Goal: Transaction & Acquisition: Book appointment/travel/reservation

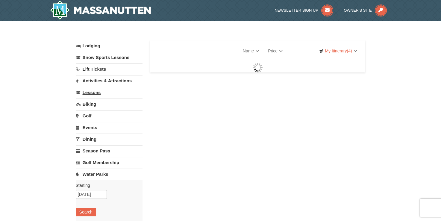
select select "10"
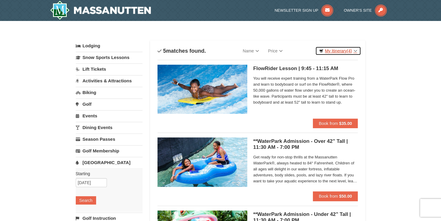
click at [348, 50] on span "(4)" at bounding box center [349, 51] width 5 height 5
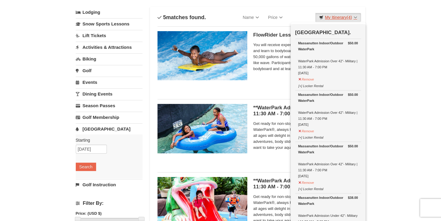
scroll to position [30, 0]
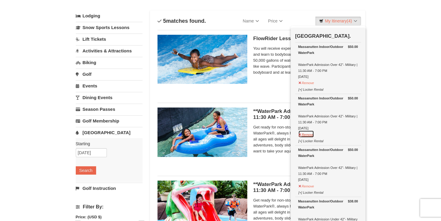
click at [305, 133] on button "Remove" at bounding box center [306, 133] width 16 height 7
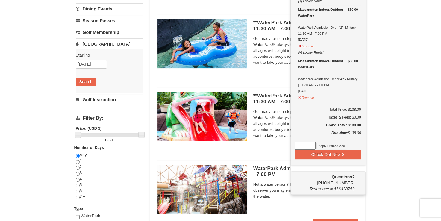
scroll to position [120, 0]
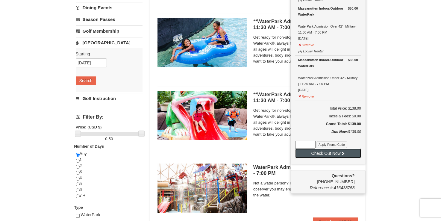
click at [337, 150] on button "Check Out Now" at bounding box center [328, 154] width 66 height 10
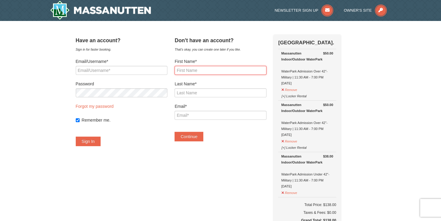
click at [212, 71] on input "First Name*" at bounding box center [221, 70] width 92 height 9
type input "Abrafi"
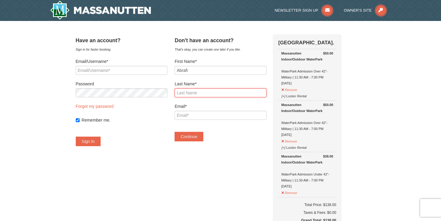
type input "Gitalado"
type input "abrafi.gitalado22@gmail.com"
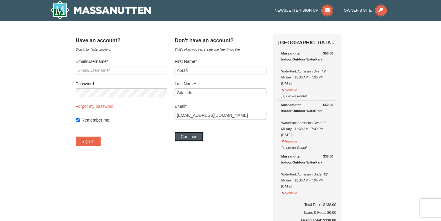
click at [194, 135] on button "Continue" at bounding box center [189, 137] width 29 height 10
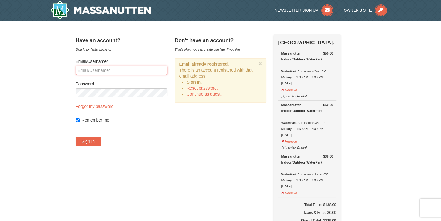
click at [101, 70] on input "Email/Username*" at bounding box center [122, 70] width 92 height 9
type input "abrafi.gitalado22@gmail.com"
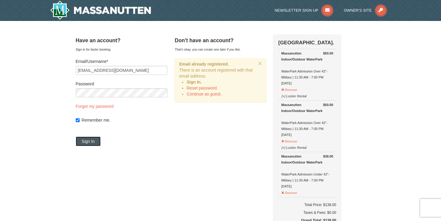
click at [89, 142] on button "Sign In" at bounding box center [88, 142] width 25 height 10
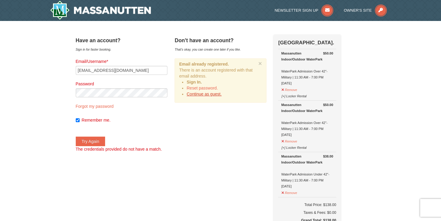
click at [208, 95] on link "Continue as guest." at bounding box center [204, 94] width 35 height 5
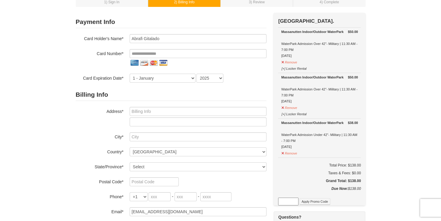
scroll to position [30, 0]
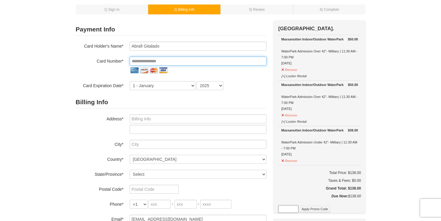
click at [141, 58] on input "tel" at bounding box center [198, 61] width 137 height 9
click at [144, 59] on input "tel" at bounding box center [198, 61] width 137 height 9
click at [61, 74] on div "1 ) Sign In 2 ) Billing Info 3 ) Review ) Complete ×" at bounding box center [220, 196] width 441 height 410
click at [166, 60] on input "tel" at bounding box center [198, 61] width 137 height 9
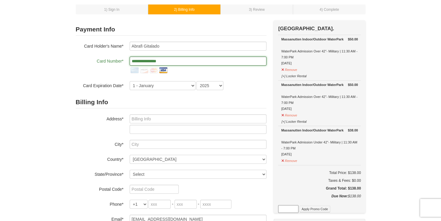
type input "**********"
drag, startPoint x: 69, startPoint y: 72, endPoint x: 76, endPoint y: 71, distance: 7.5
click at [69, 71] on div "1 ) Sign In 2 ) Billing Info 3 ) Review ) Complete ×" at bounding box center [220, 196] width 441 height 410
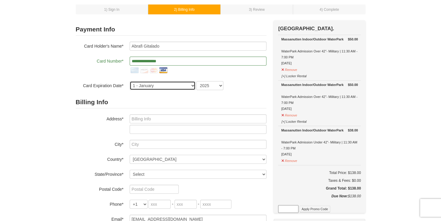
click at [145, 84] on select "1 - January 2 - February 3 - March 4 - April 5 - May 6 - June 7 - July 8 - Augu…" at bounding box center [163, 85] width 66 height 9
select select "4"
click at [130, 81] on select "1 - January 2 - February 3 - March 4 - April 5 - May 6 - June 7 - July 8 - Augu…" at bounding box center [163, 85] width 66 height 9
click at [211, 87] on select "2025 2026 2027 2028 2029 2030 2031 2032 2033 2034" at bounding box center [209, 85] width 27 height 9
select select "2030"
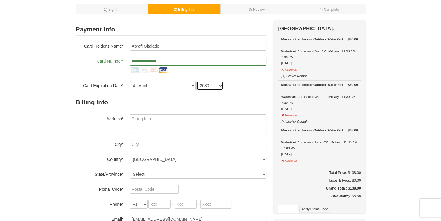
click at [196, 81] on select "2025 2026 2027 2028 2029 2030 2031 2032 2033 2034" at bounding box center [209, 85] width 27 height 9
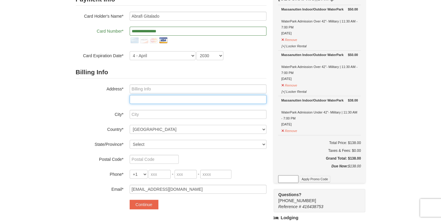
click at [145, 102] on input "text" at bounding box center [198, 99] width 137 height 9
type input "2403 Pittston Rd"
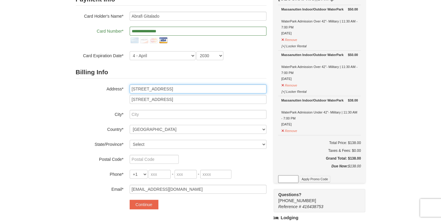
type input "Fredericksburg, VA, USA"
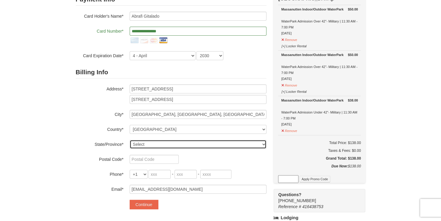
select select "VA"
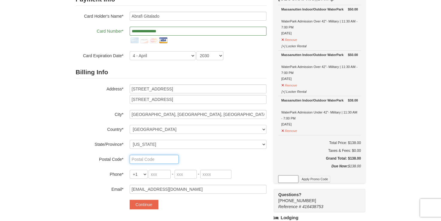
type input "22408"
type input "301"
type input "569"
type input "3885"
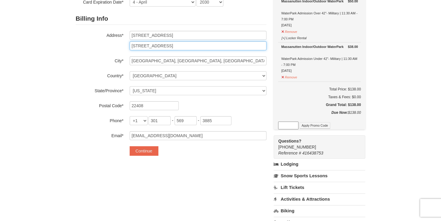
scroll to position [120, 0]
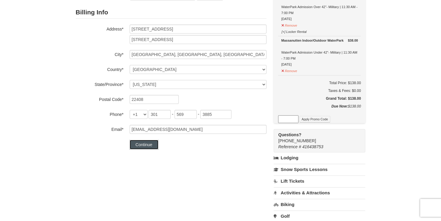
click at [139, 146] on button "Continue" at bounding box center [144, 145] width 29 height 10
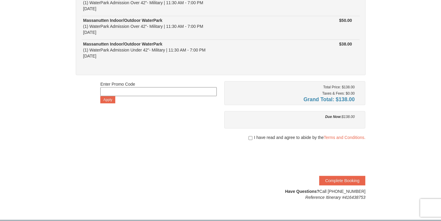
scroll to position [90, 0]
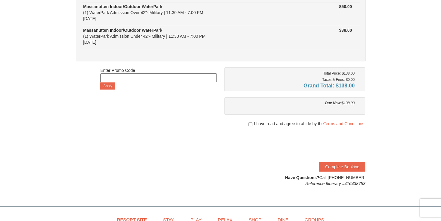
click at [252, 127] on div at bounding box center [294, 130] width 141 height 6
click at [250, 125] on input "checkbox" at bounding box center [251, 124] width 4 height 5
checkbox input "true"
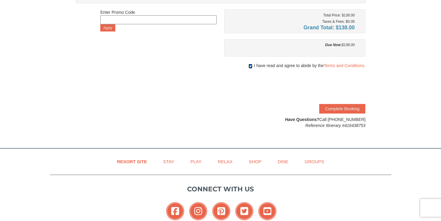
scroll to position [150, 0]
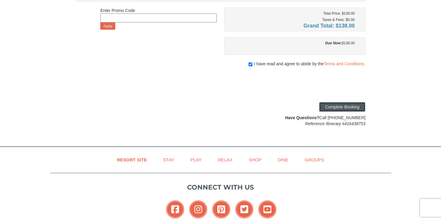
click at [337, 105] on button "Complete Booking" at bounding box center [342, 107] width 46 height 10
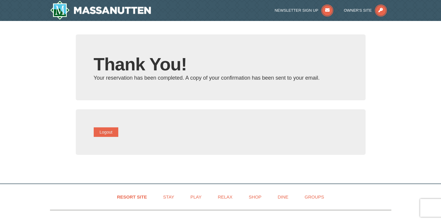
type input "[EMAIL_ADDRESS][DOMAIN_NAME]"
